Goal: Navigation & Orientation: Find specific page/section

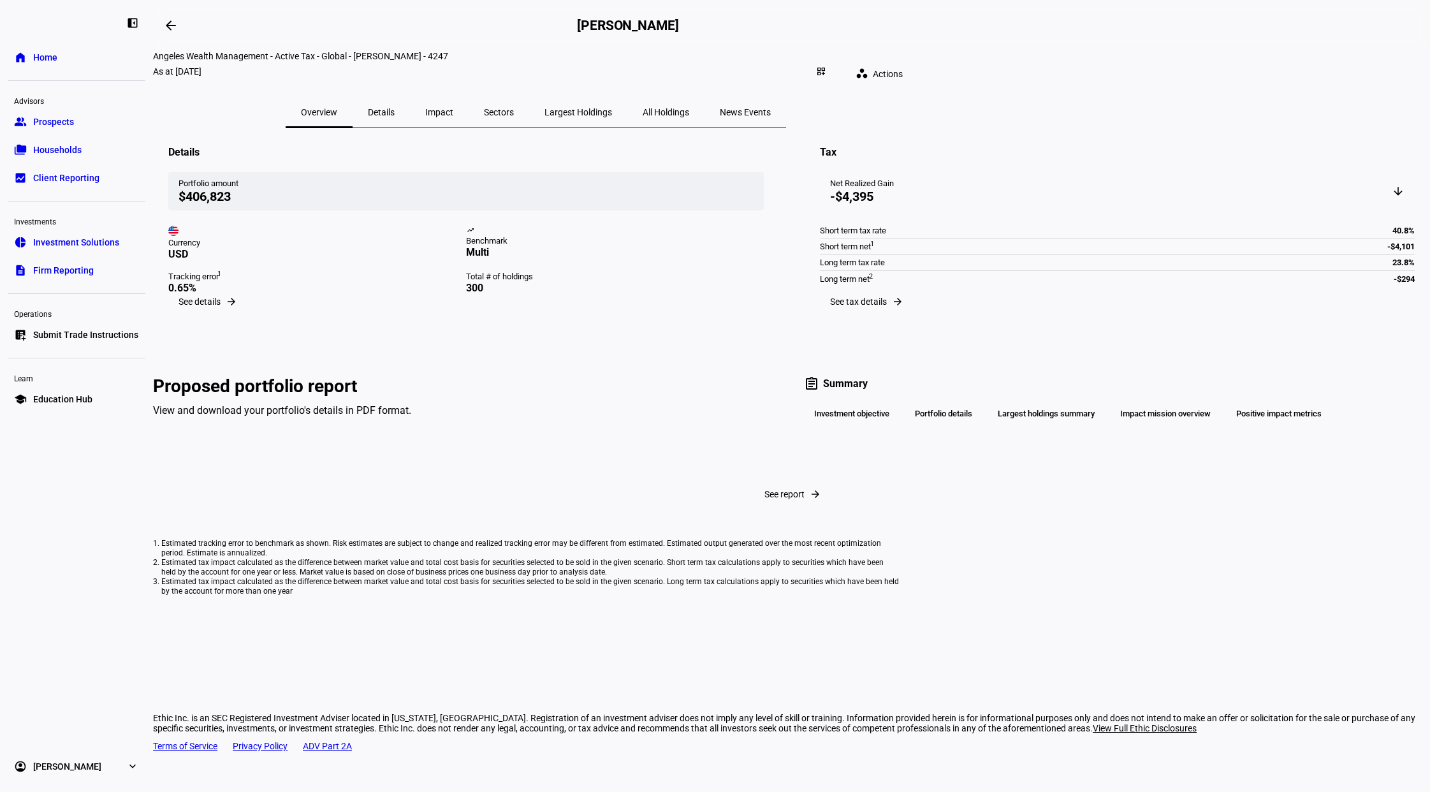
click at [337, 108] on span "Overview" at bounding box center [319, 112] width 36 height 9
click at [395, 108] on span "Details" at bounding box center [381, 112] width 27 height 9
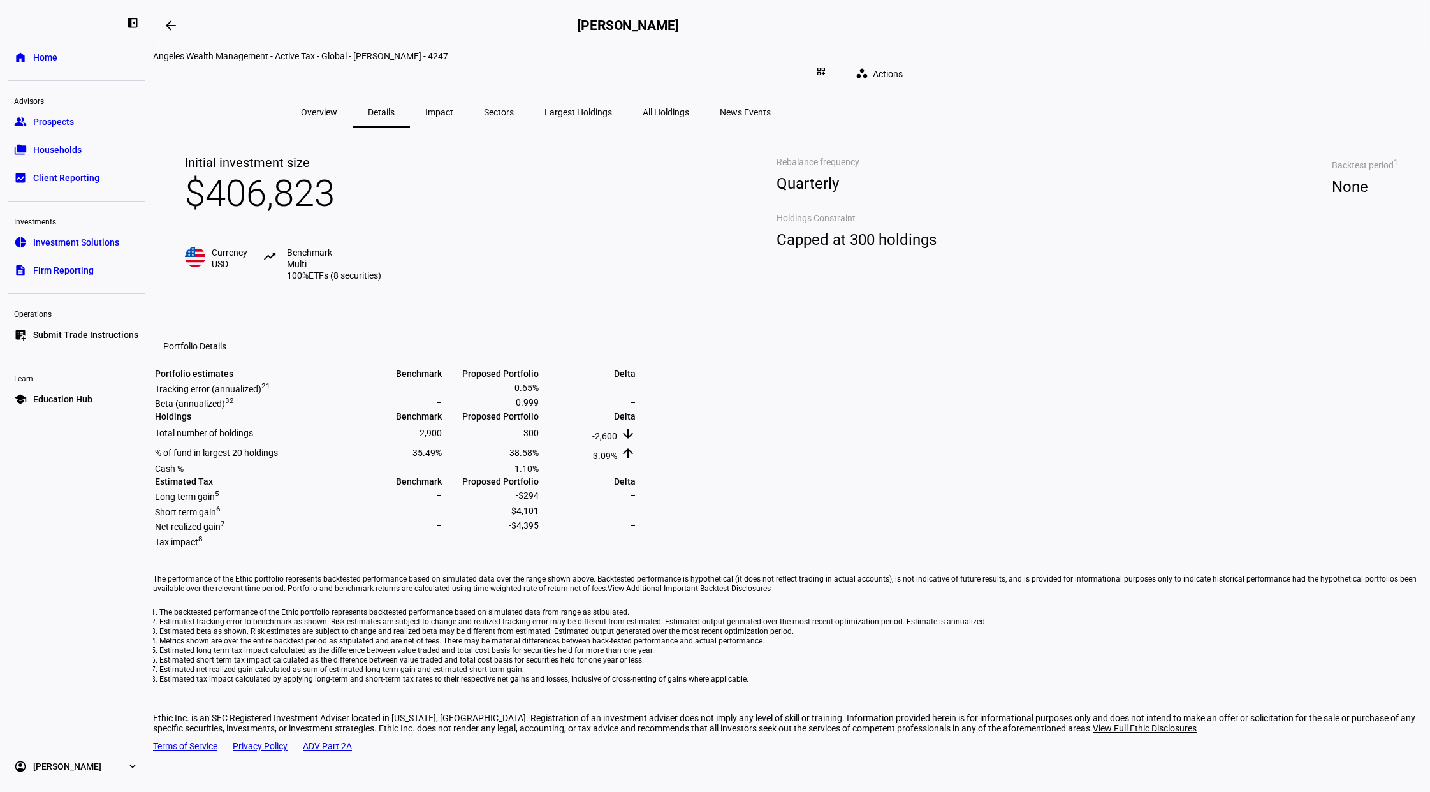
drag, startPoint x: 582, startPoint y: 99, endPoint x: 588, endPoint y: 100, distance: 6.4
click at [353, 100] on div "Overview" at bounding box center [319, 112] width 67 height 31
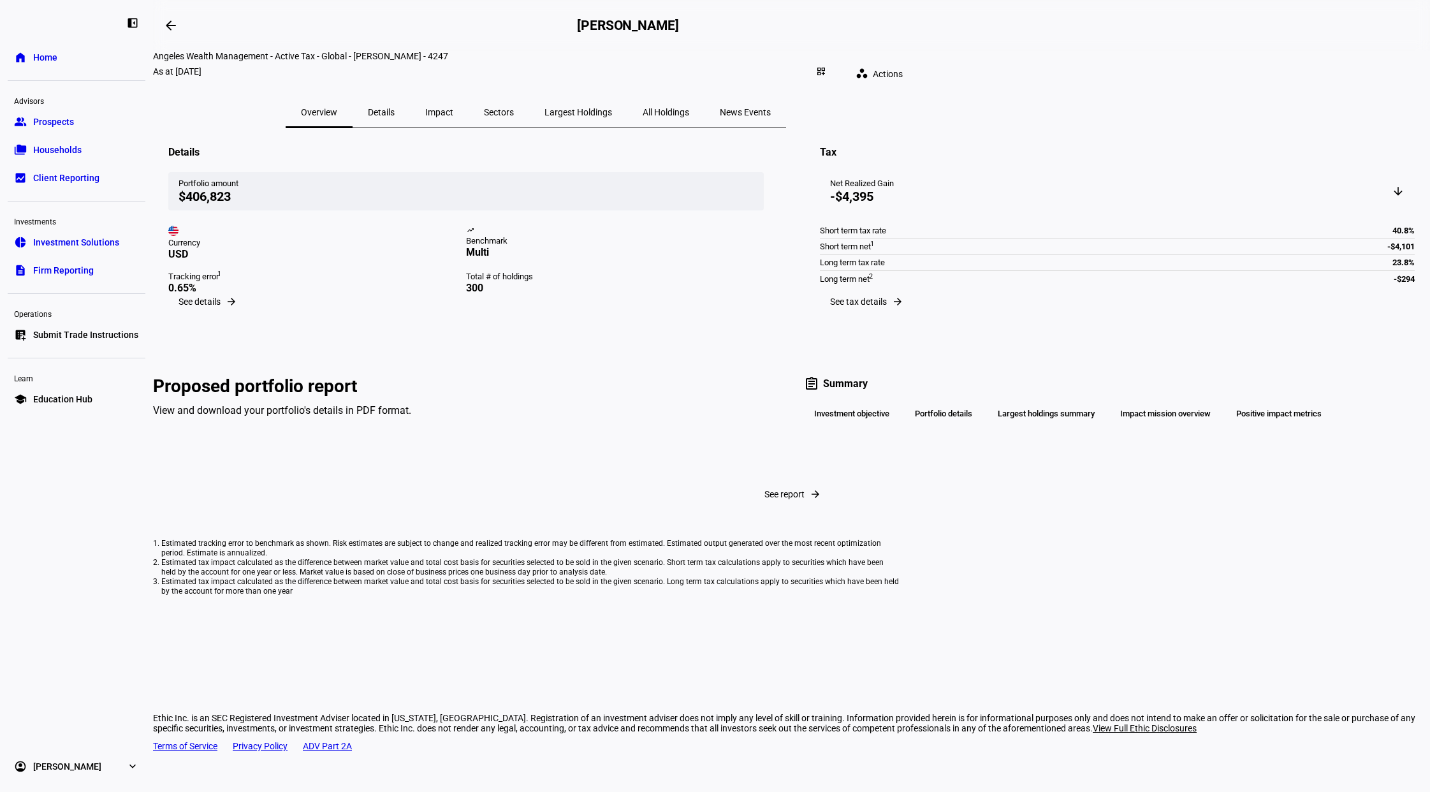
click at [395, 108] on span "Details" at bounding box center [381, 112] width 27 height 9
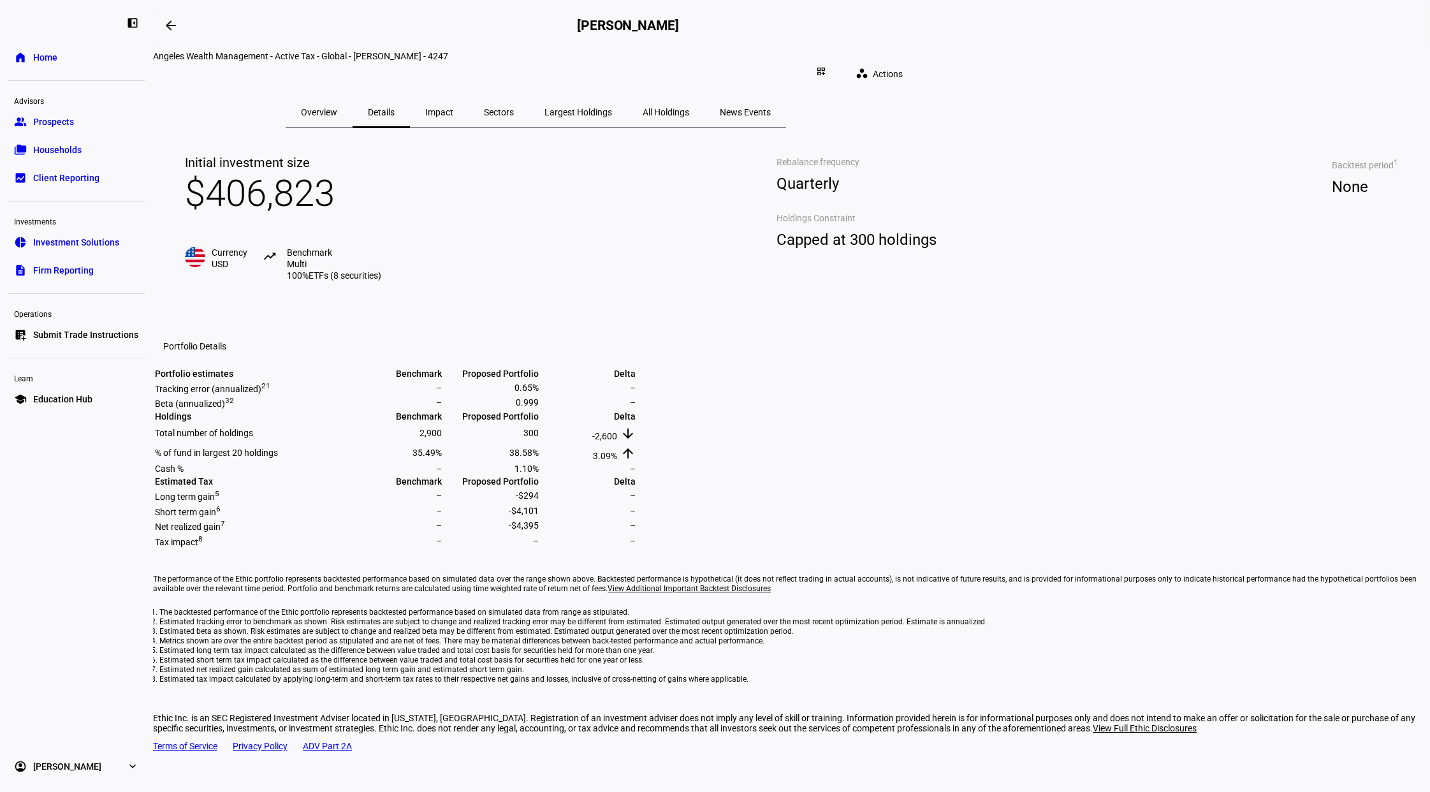
click at [1276, 288] on eth-portfolio-details "Initial investment size $406,823 Currency USD trending_up Benchmark Multi 100%E…" at bounding box center [791, 406] width 1277 height 556
